Goal: Transaction & Acquisition: Purchase product/service

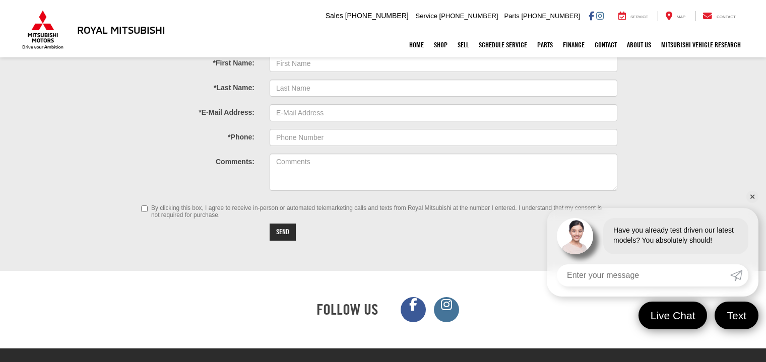
scroll to position [2833, 0]
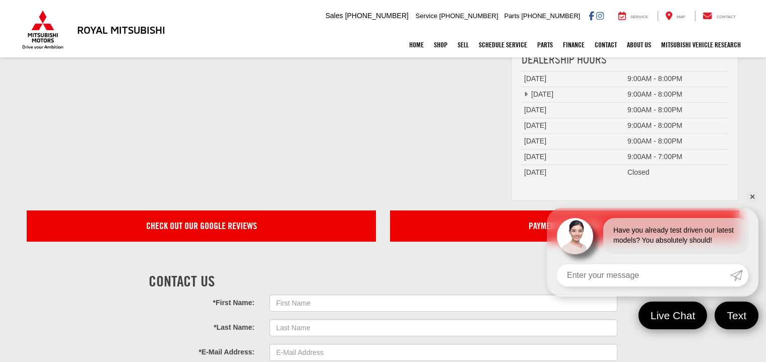
click at [752, 195] on link "✕" at bounding box center [752, 197] width 12 height 12
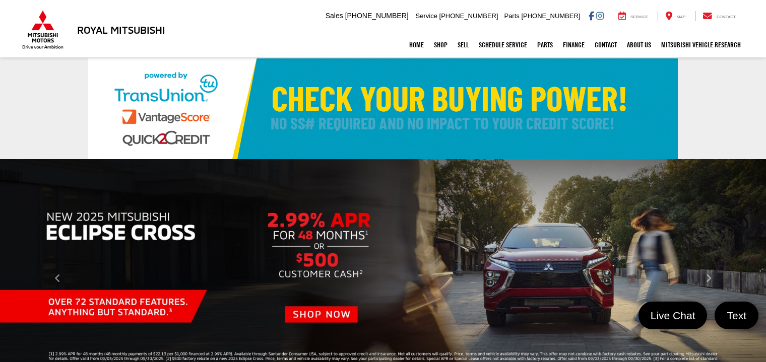
scroll to position [0, 0]
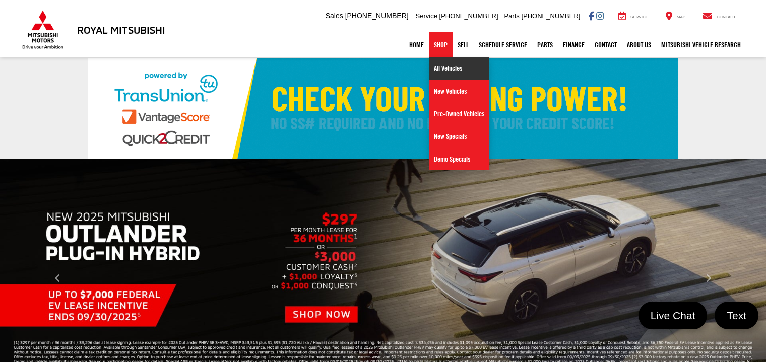
click at [440, 62] on link "All Vehicles" at bounding box center [459, 68] width 60 height 23
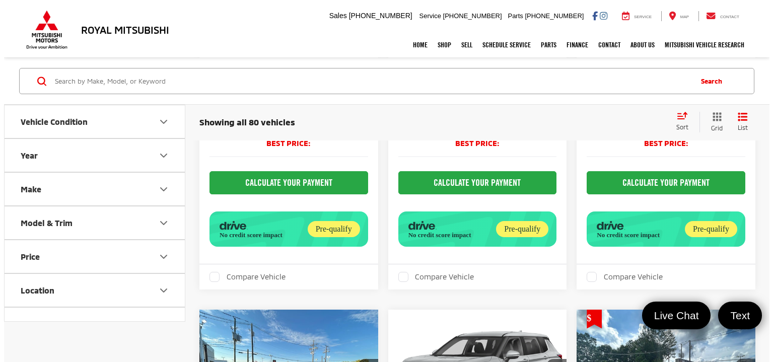
scroll to position [302, 0]
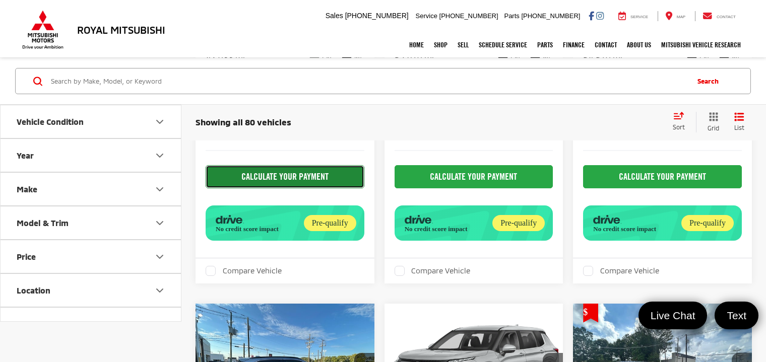
click at [336, 188] on button "CALCULATE YOUR PAYMENT" at bounding box center [285, 176] width 159 height 23
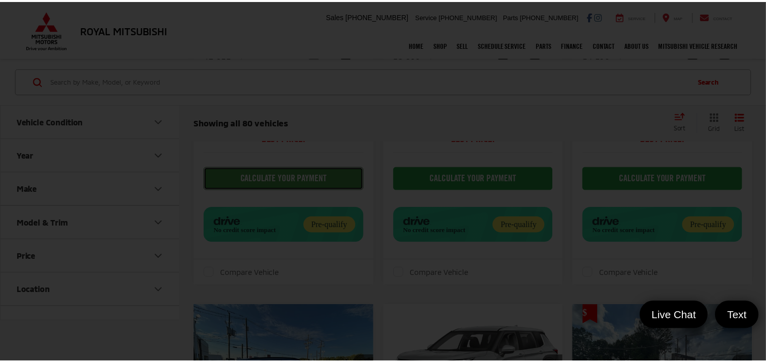
scroll to position [10, 0]
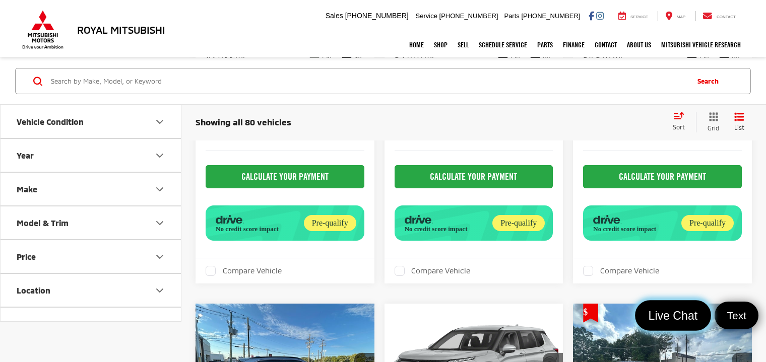
click at [674, 316] on span "Live Chat" at bounding box center [672, 315] width 60 height 15
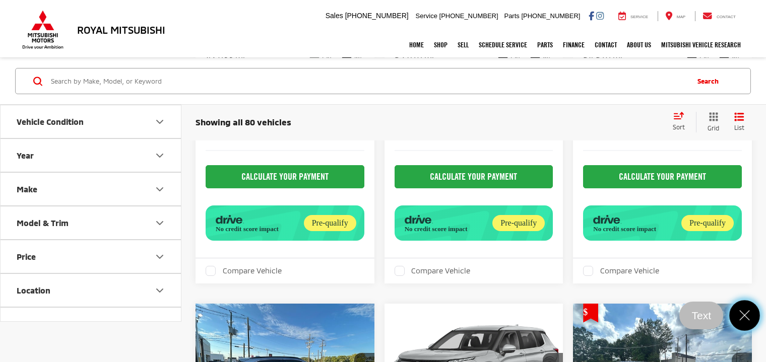
click at [750, 314] on icon "Close" at bounding box center [744, 315] width 15 height 15
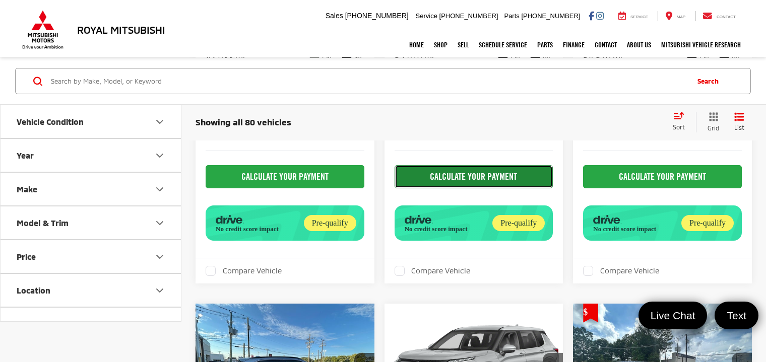
click at [491, 188] on button "CALCULATE YOUR PAYMENT" at bounding box center [473, 176] width 159 height 23
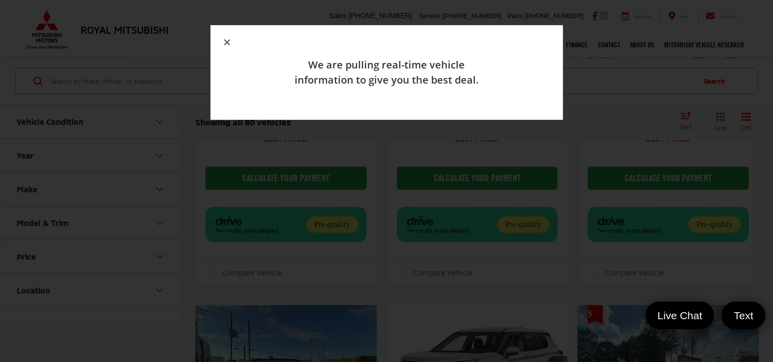
click at [225, 40] on icon "button" at bounding box center [227, 42] width 6 height 6
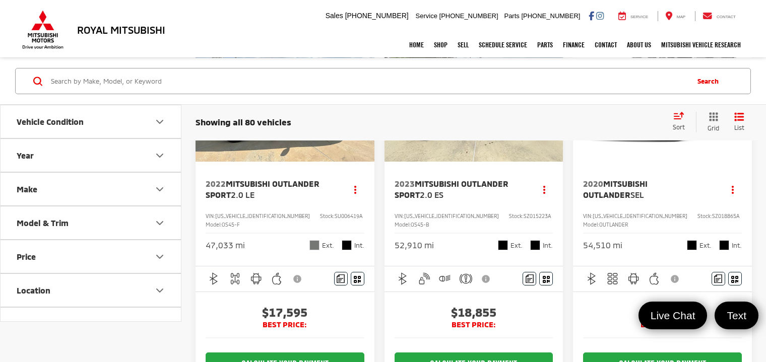
scroll to position [101, 0]
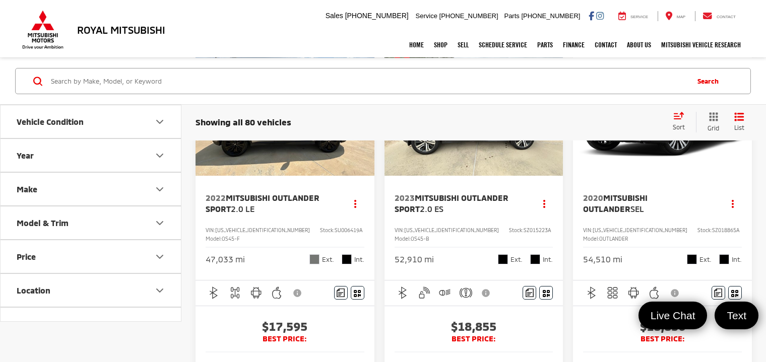
click at [445, 195] on span "Mitsubishi Outlander Sport" at bounding box center [451, 203] width 114 height 21
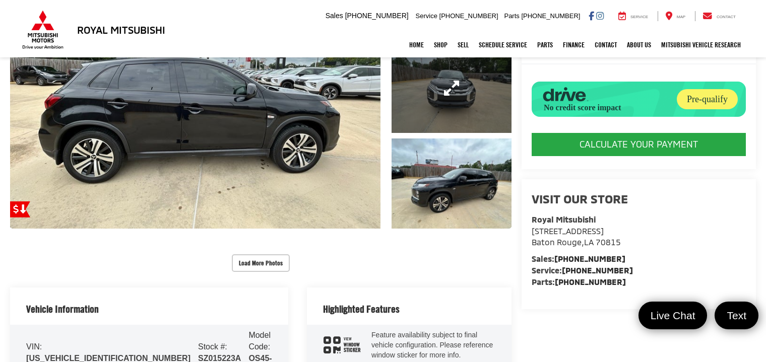
scroll to position [220, 0]
